Goal: Use online tool/utility: Utilize a website feature to perform a specific function

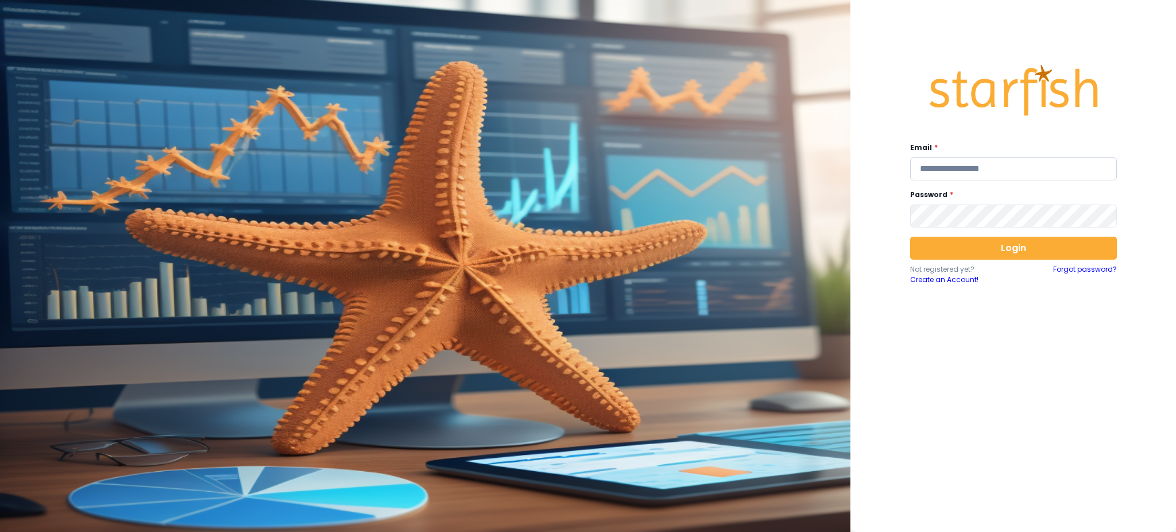
click at [1027, 168] on input "email" at bounding box center [1013, 168] width 207 height 23
type input "**********"
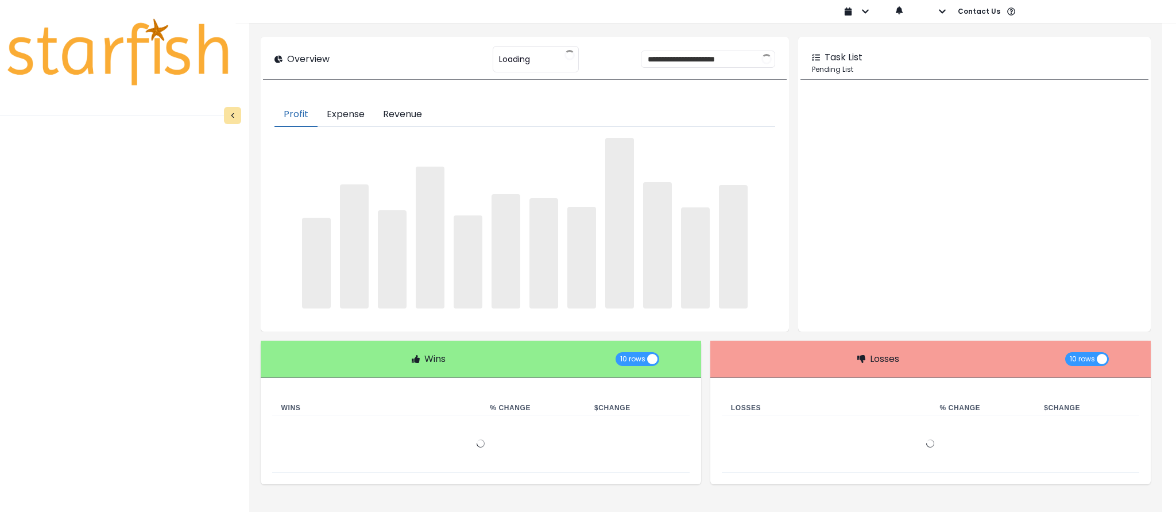
type input "********"
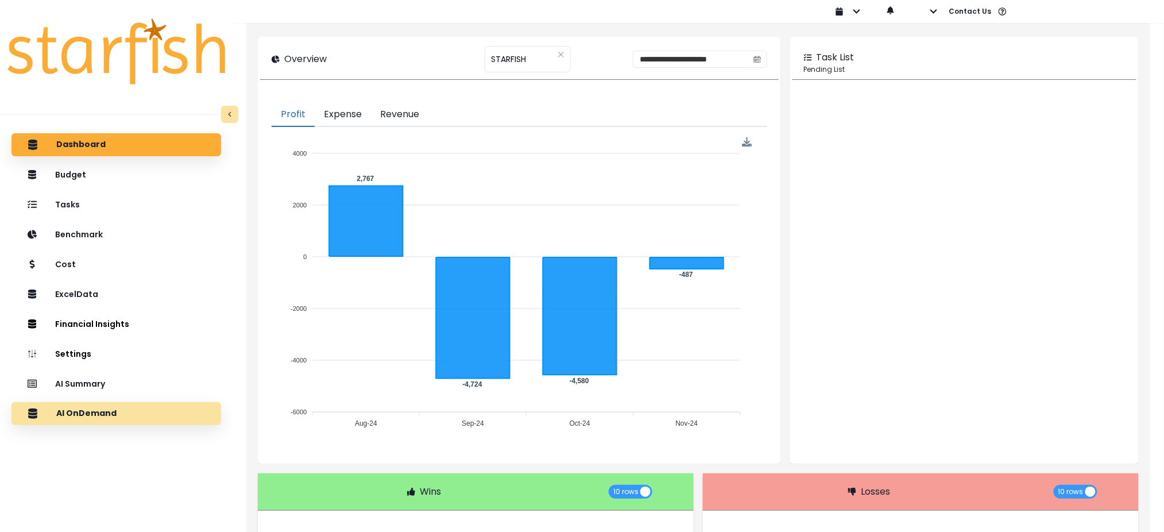
click at [169, 407] on div "AI OnDemand" at bounding box center [116, 413] width 191 height 24
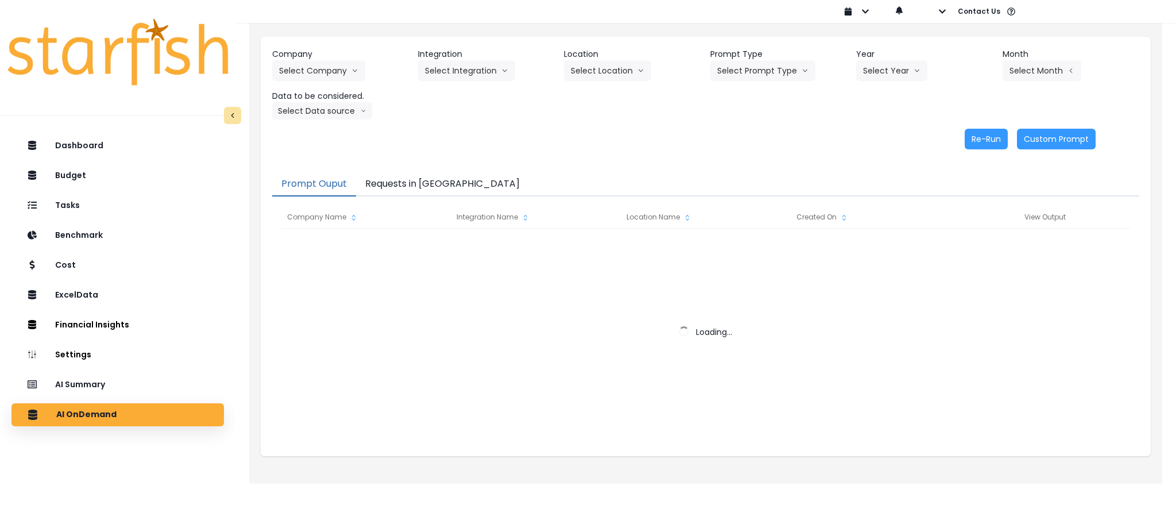
click at [386, 179] on button "Requests in [GEOGRAPHIC_DATA]" at bounding box center [442, 184] width 173 height 24
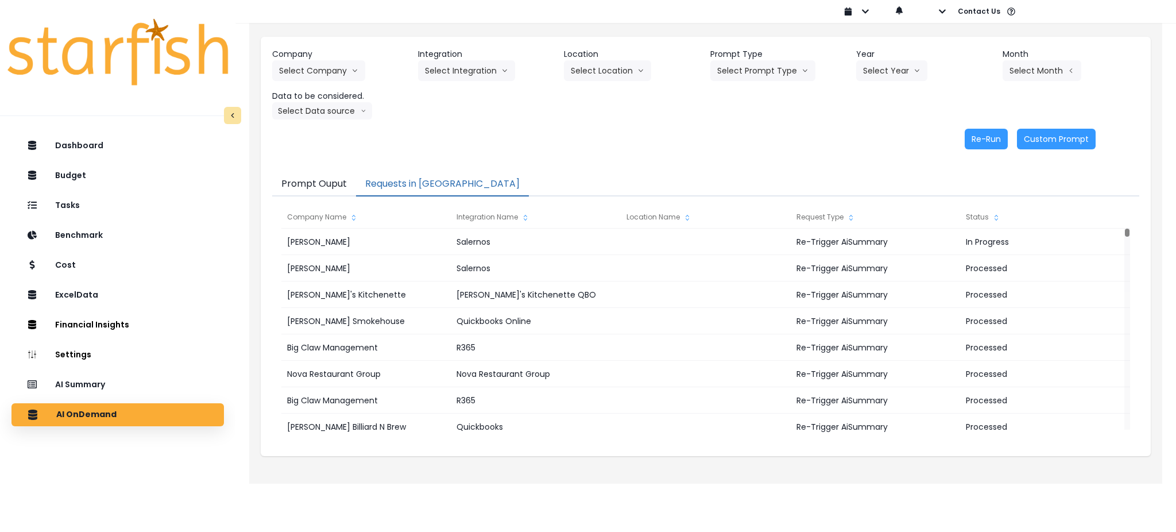
click at [706, 147] on div "Re-Run Custom Prompt" at bounding box center [684, 139] width 824 height 21
click at [130, 382] on div "AI Summary" at bounding box center [118, 385] width 194 height 24
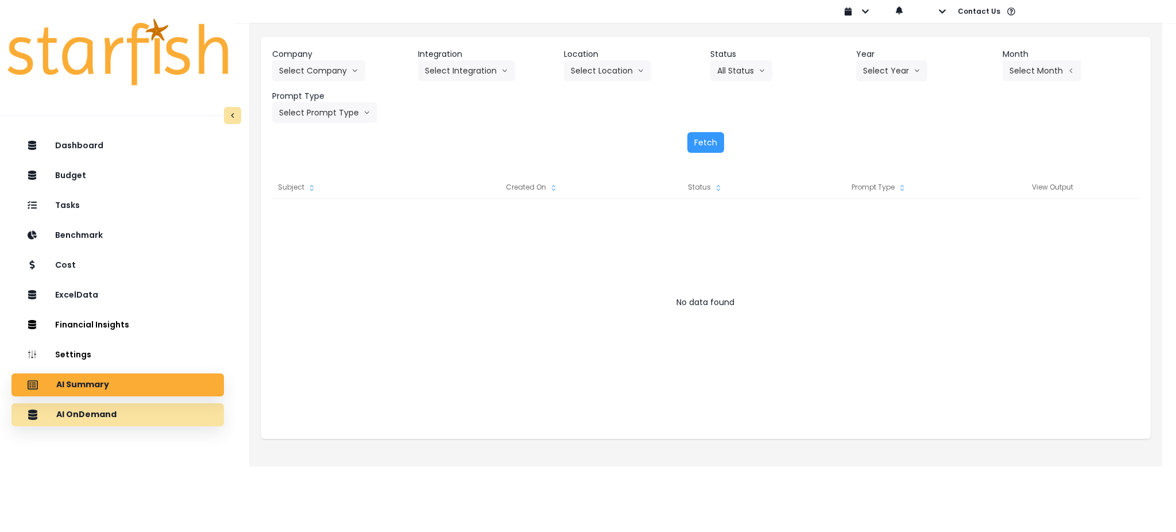
click at [117, 416] on div "AI OnDemand" at bounding box center [118, 415] width 194 height 24
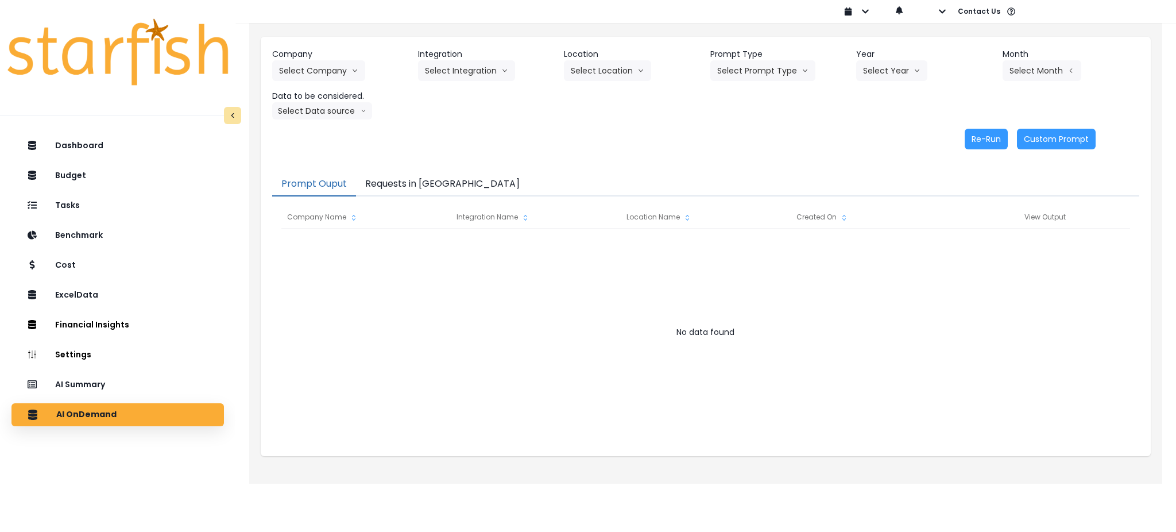
click at [409, 186] on button "Requests in [GEOGRAPHIC_DATA]" at bounding box center [442, 184] width 173 height 24
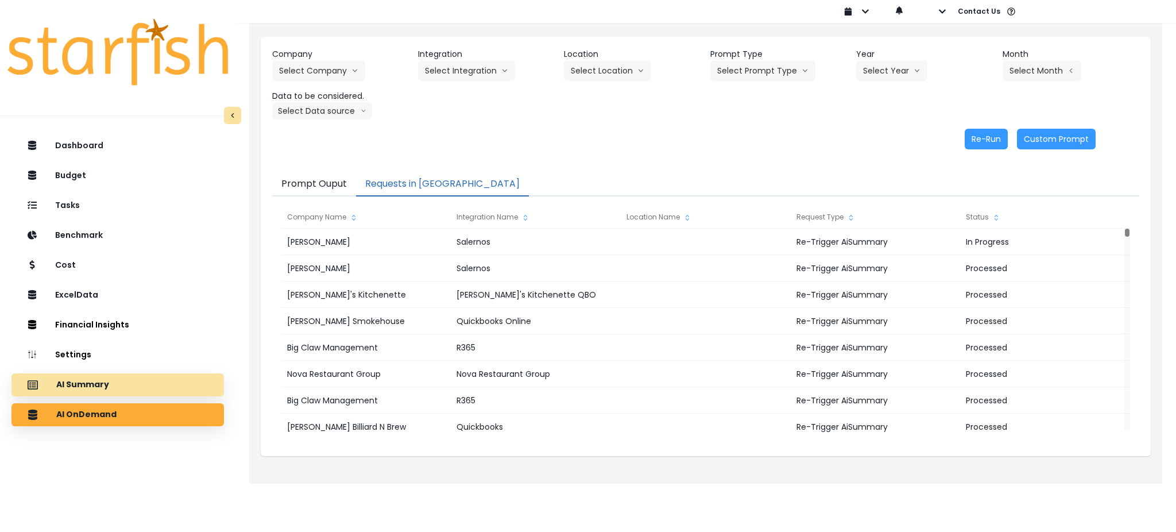
click at [121, 389] on div "AI Summary" at bounding box center [118, 385] width 194 height 24
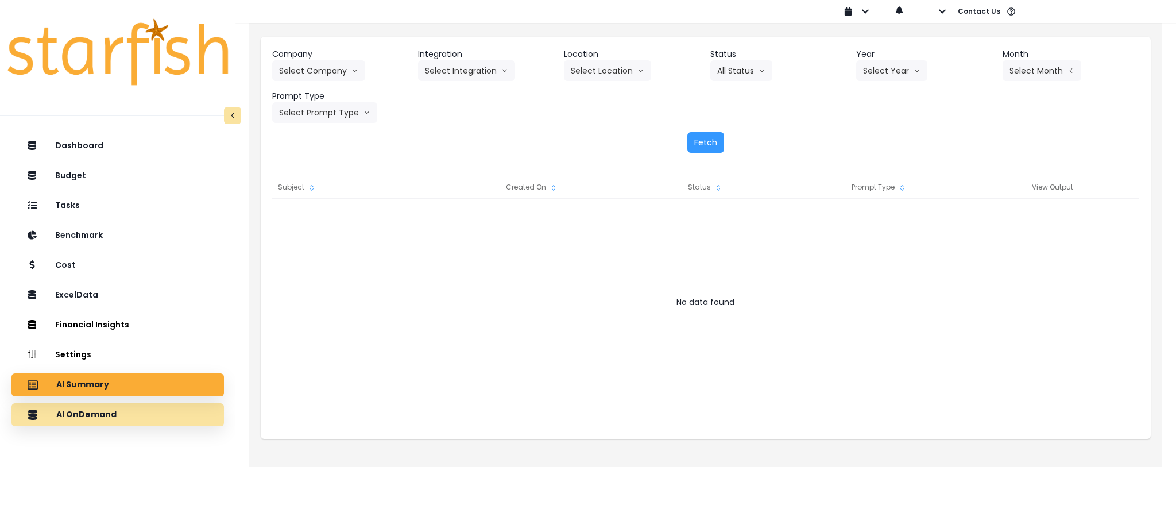
click at [111, 420] on div "AI OnDemand" at bounding box center [118, 415] width 194 height 24
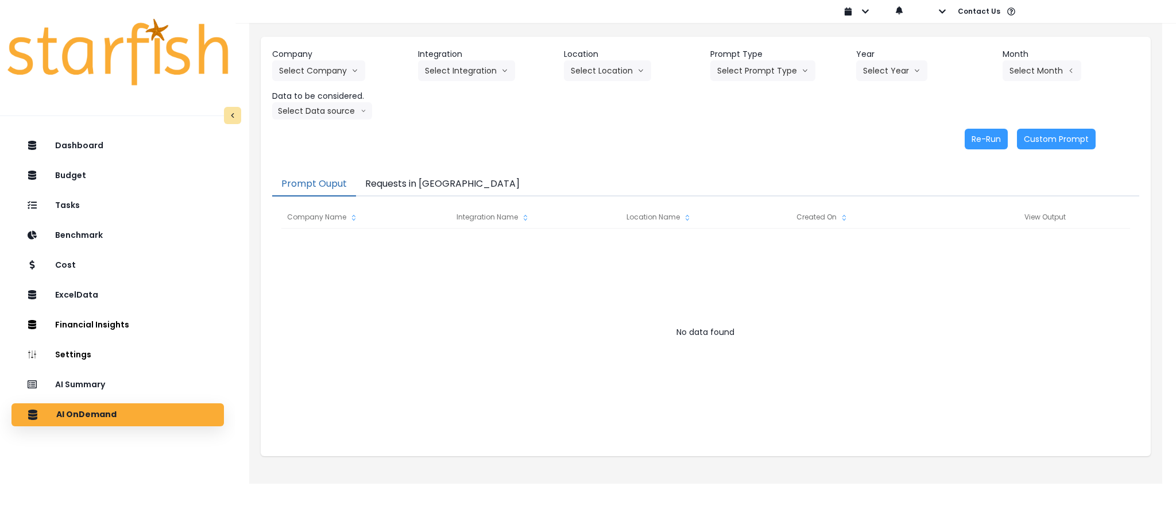
click at [443, 179] on button "Requests in [GEOGRAPHIC_DATA]" at bounding box center [442, 184] width 173 height 24
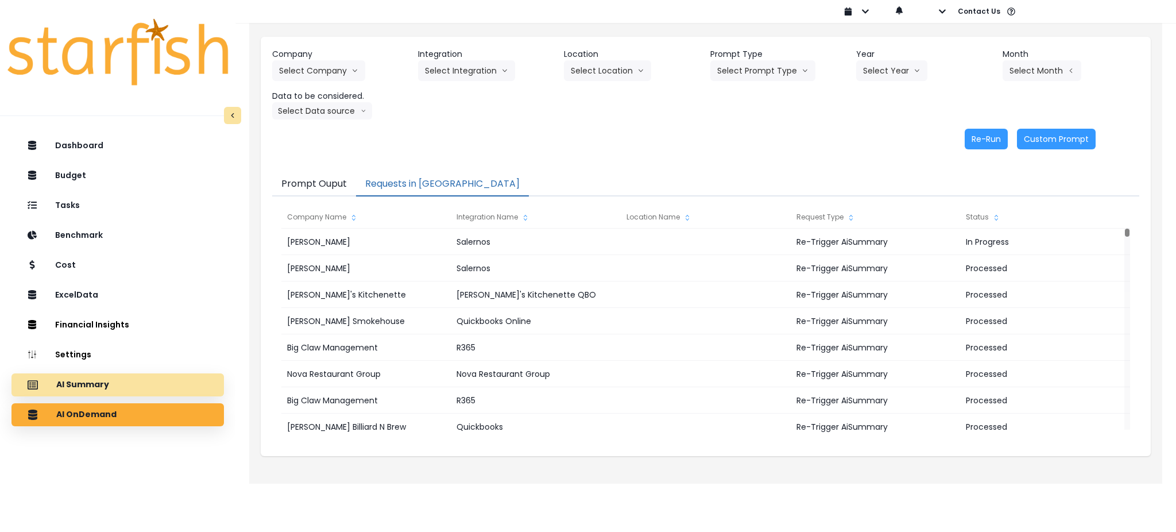
click at [74, 386] on p "AI Summary" at bounding box center [82, 385] width 53 height 10
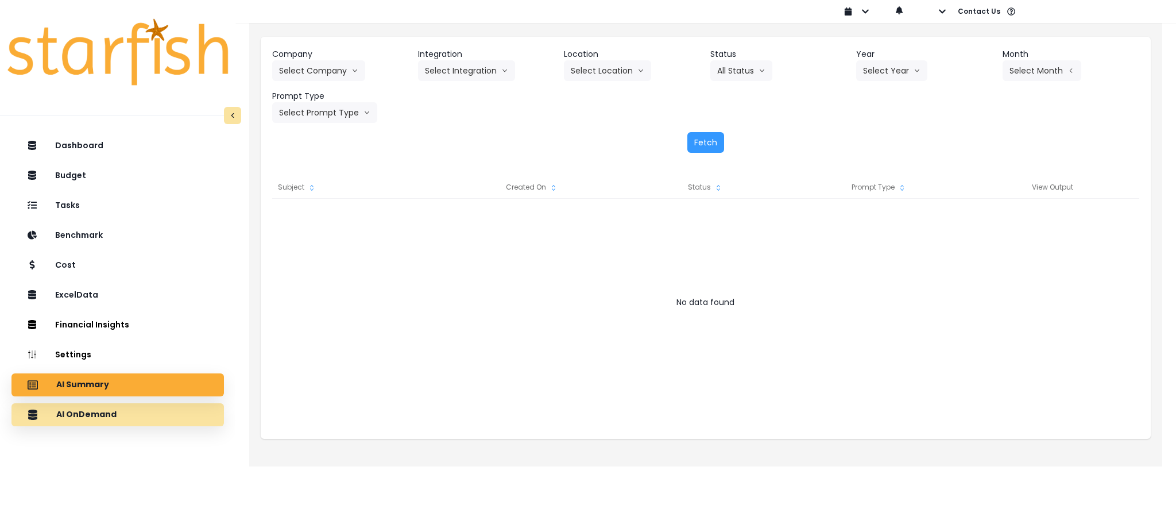
click at [125, 413] on div "AI OnDemand" at bounding box center [118, 415] width 194 height 24
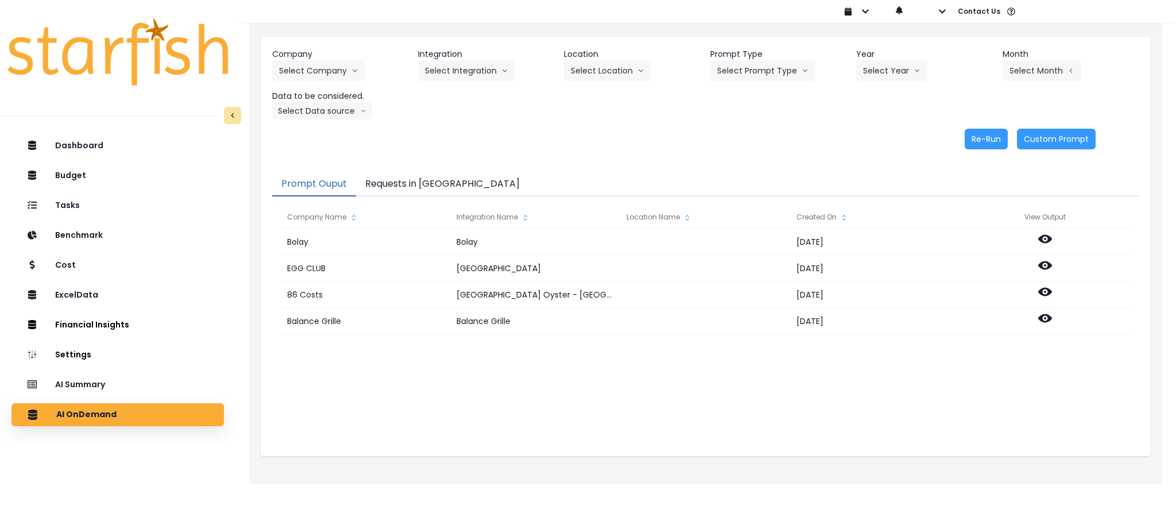
click at [432, 180] on button "Requests in [GEOGRAPHIC_DATA]" at bounding box center [442, 184] width 173 height 24
